Goal: Complete application form: Complete application form

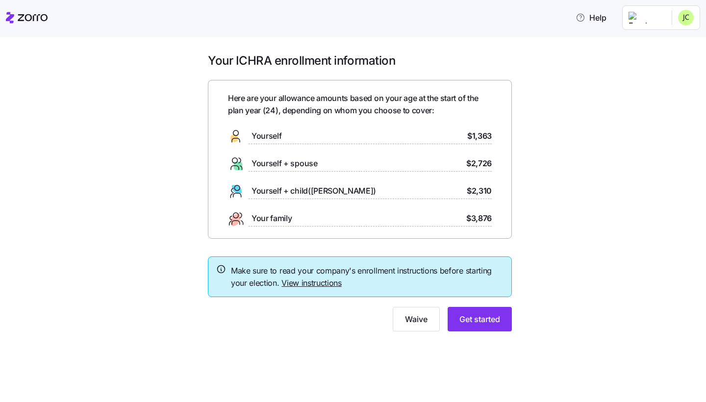
click at [289, 281] on link "View instructions" at bounding box center [311, 283] width 60 height 10
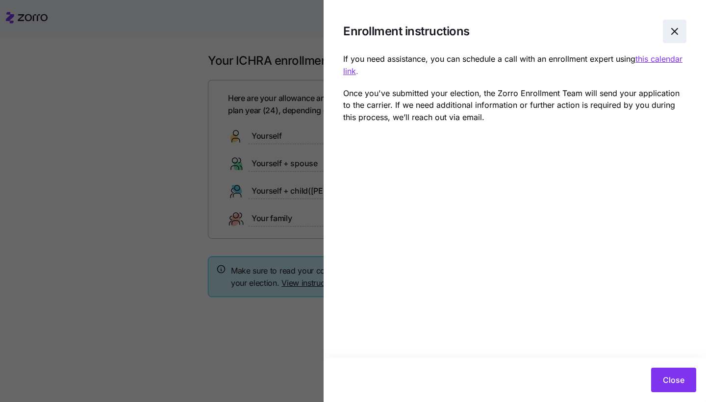
click at [670, 34] on icon "button" at bounding box center [674, 31] width 12 height 12
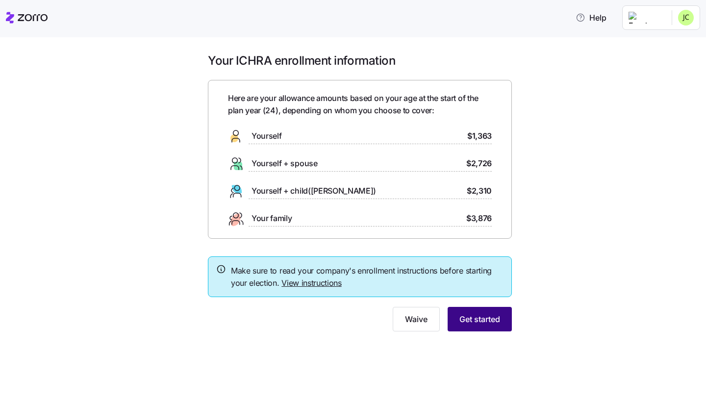
click at [480, 319] on span "Get started" at bounding box center [479, 319] width 41 height 12
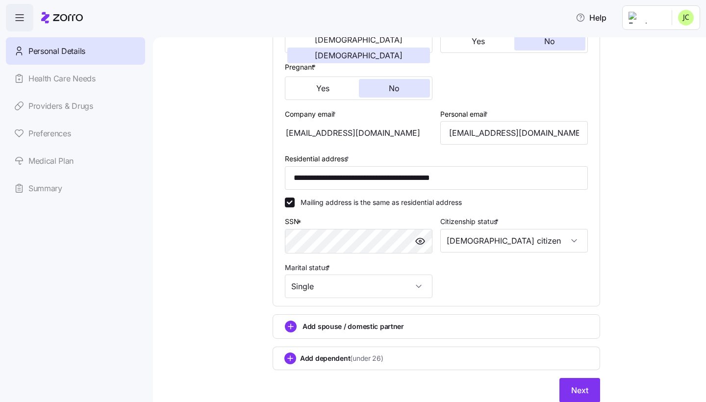
scroll to position [218, 0]
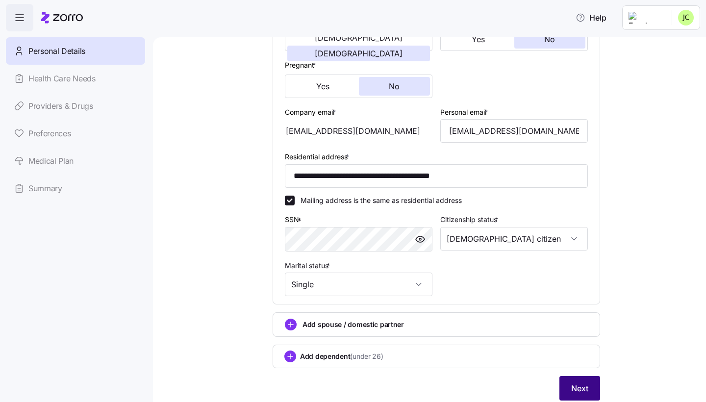
click at [579, 383] on span "Next" at bounding box center [579, 388] width 17 height 12
